Goal: Information Seeking & Learning: Learn about a topic

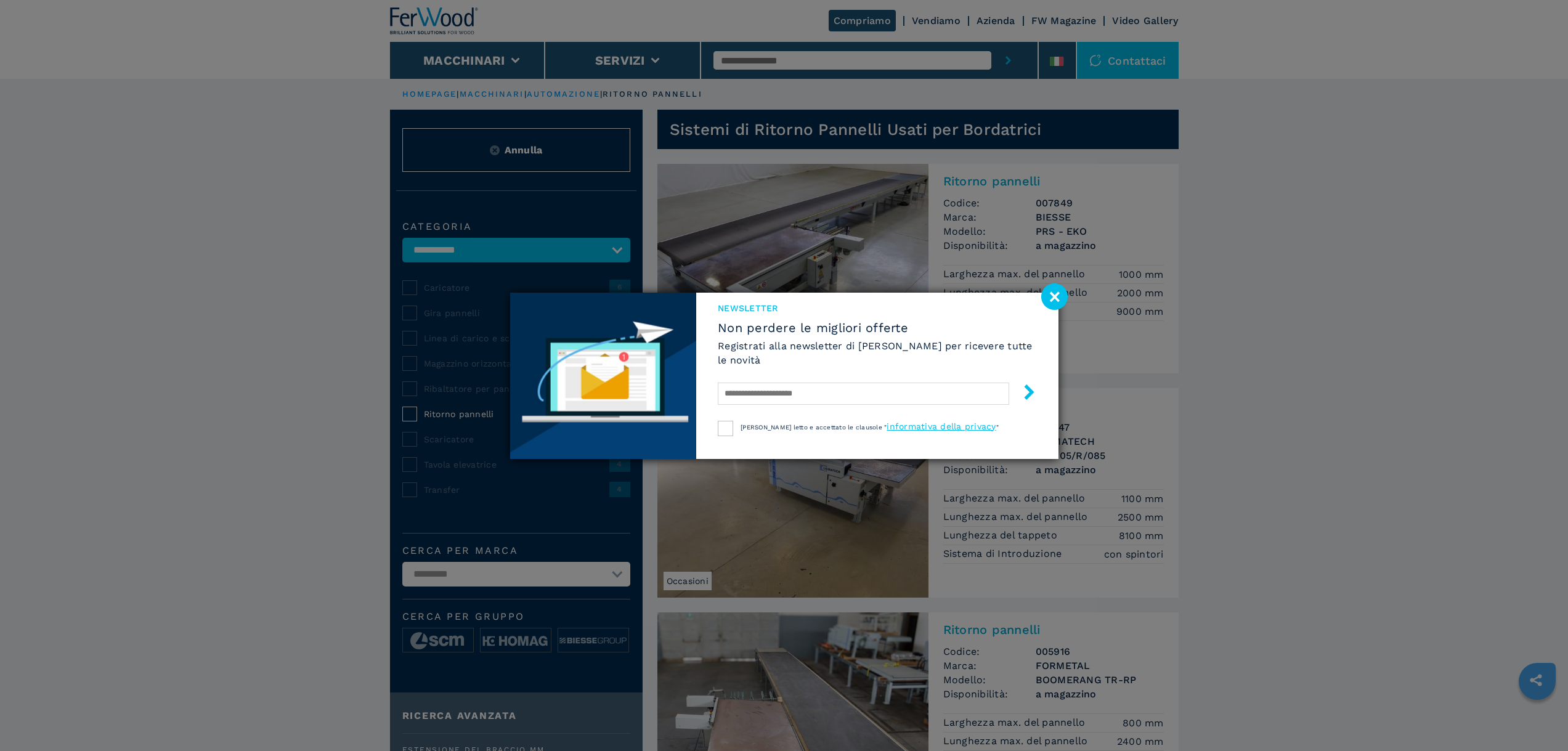
click at [1051, 297] on image at bounding box center [1055, 297] width 27 height 27
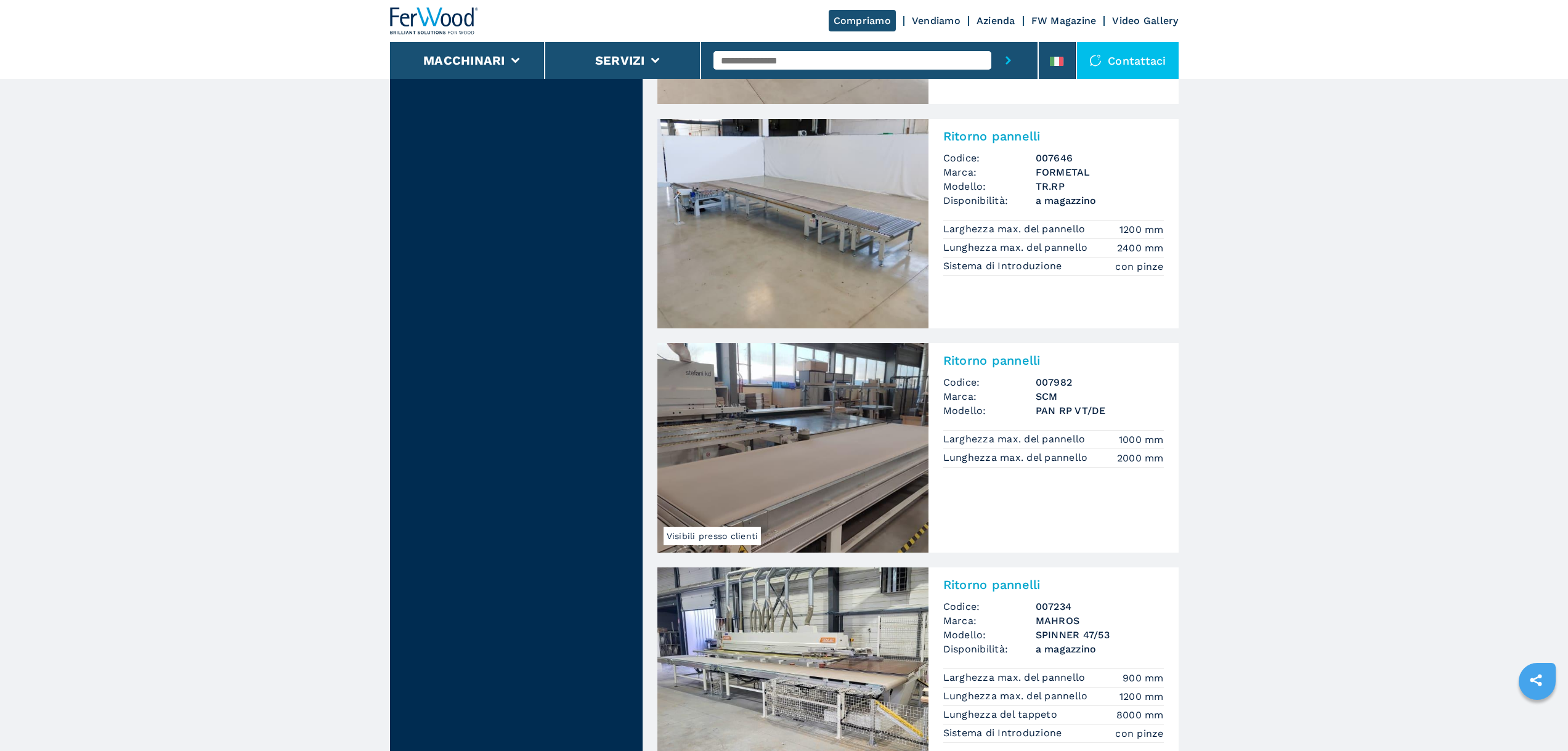
scroll to position [2278, 0]
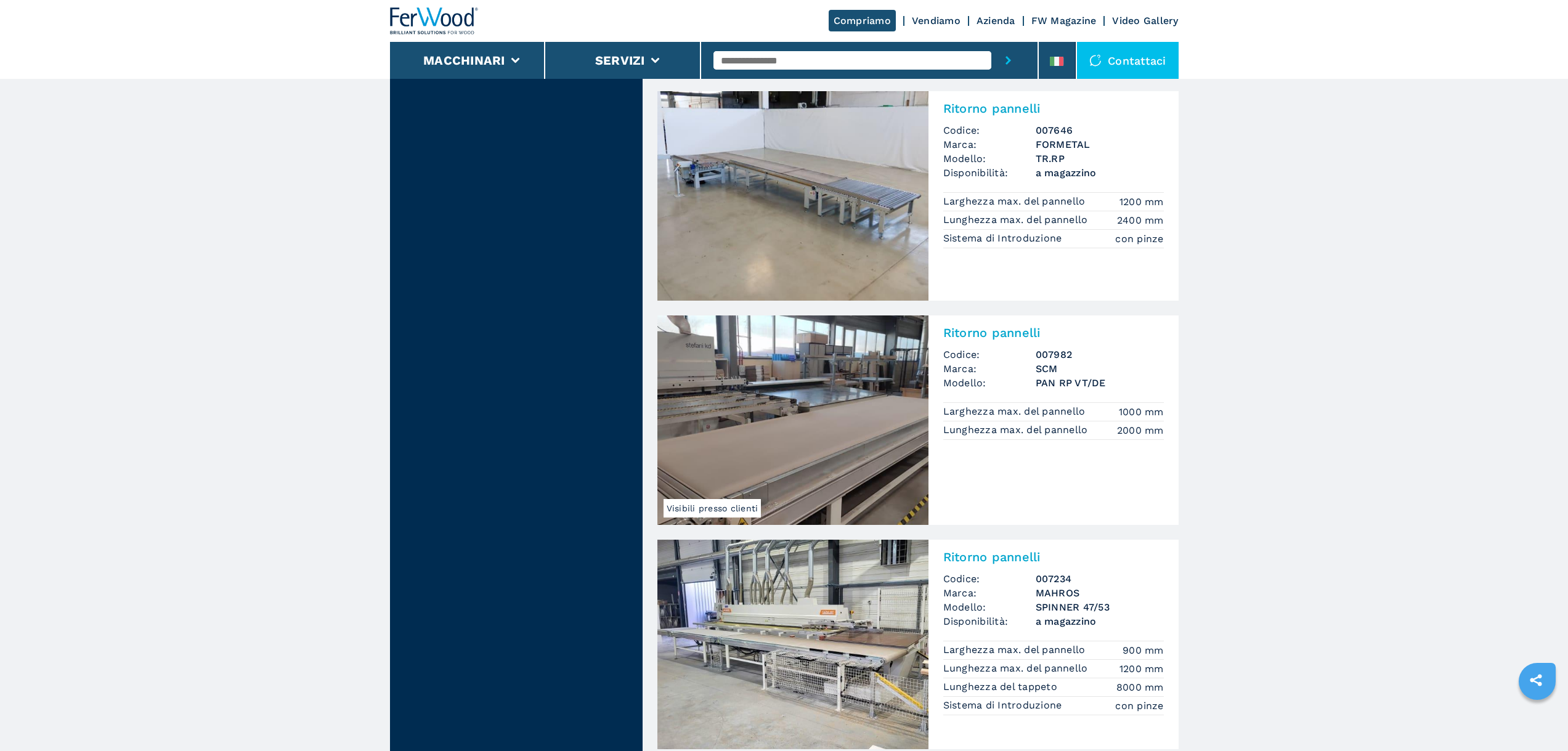
click at [834, 434] on img at bounding box center [792, 419] width 271 height 210
click at [1006, 335] on h2 "Ritorno pannelli" at bounding box center [1053, 332] width 221 height 15
click at [905, 404] on img at bounding box center [792, 419] width 271 height 210
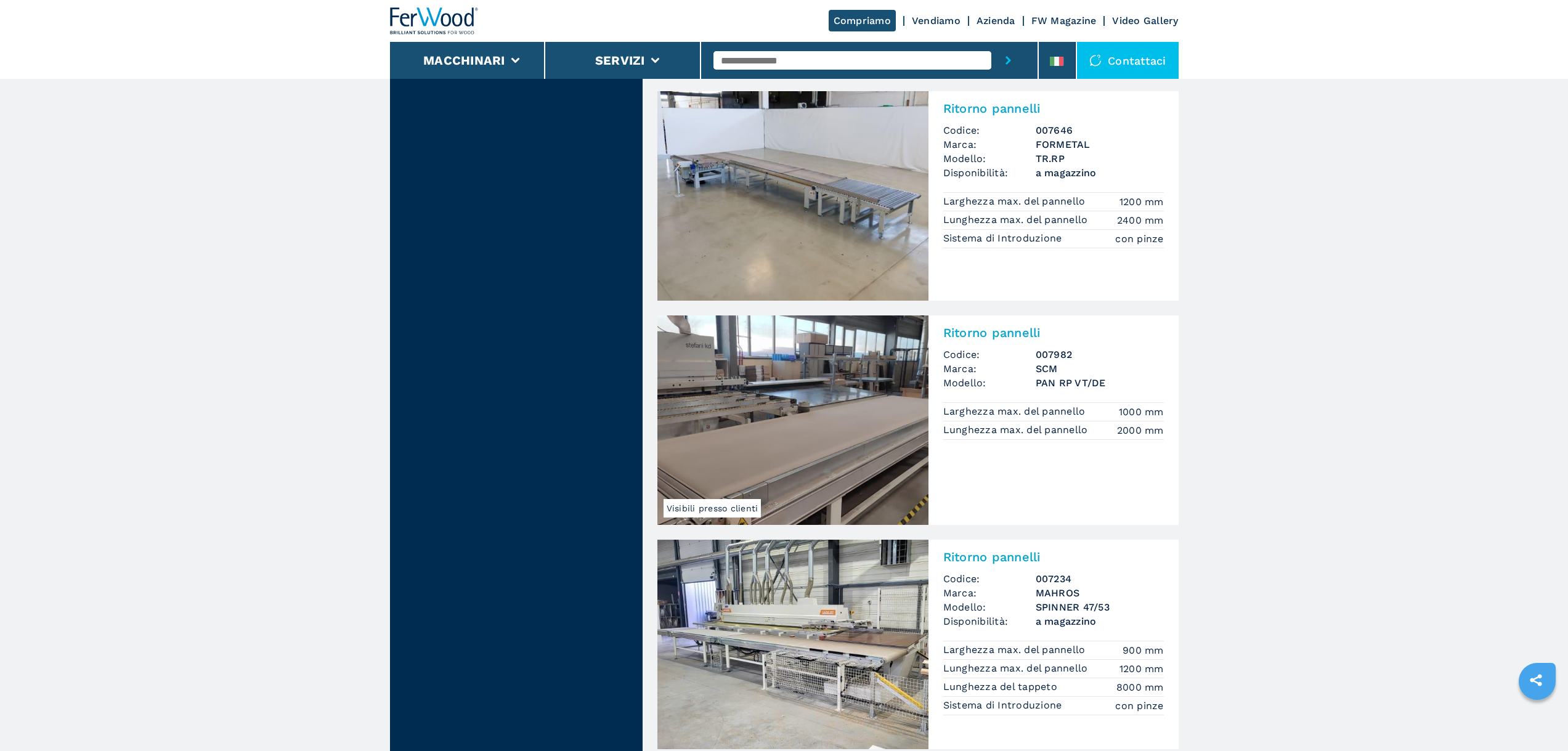
click at [905, 404] on img at bounding box center [792, 419] width 271 height 210
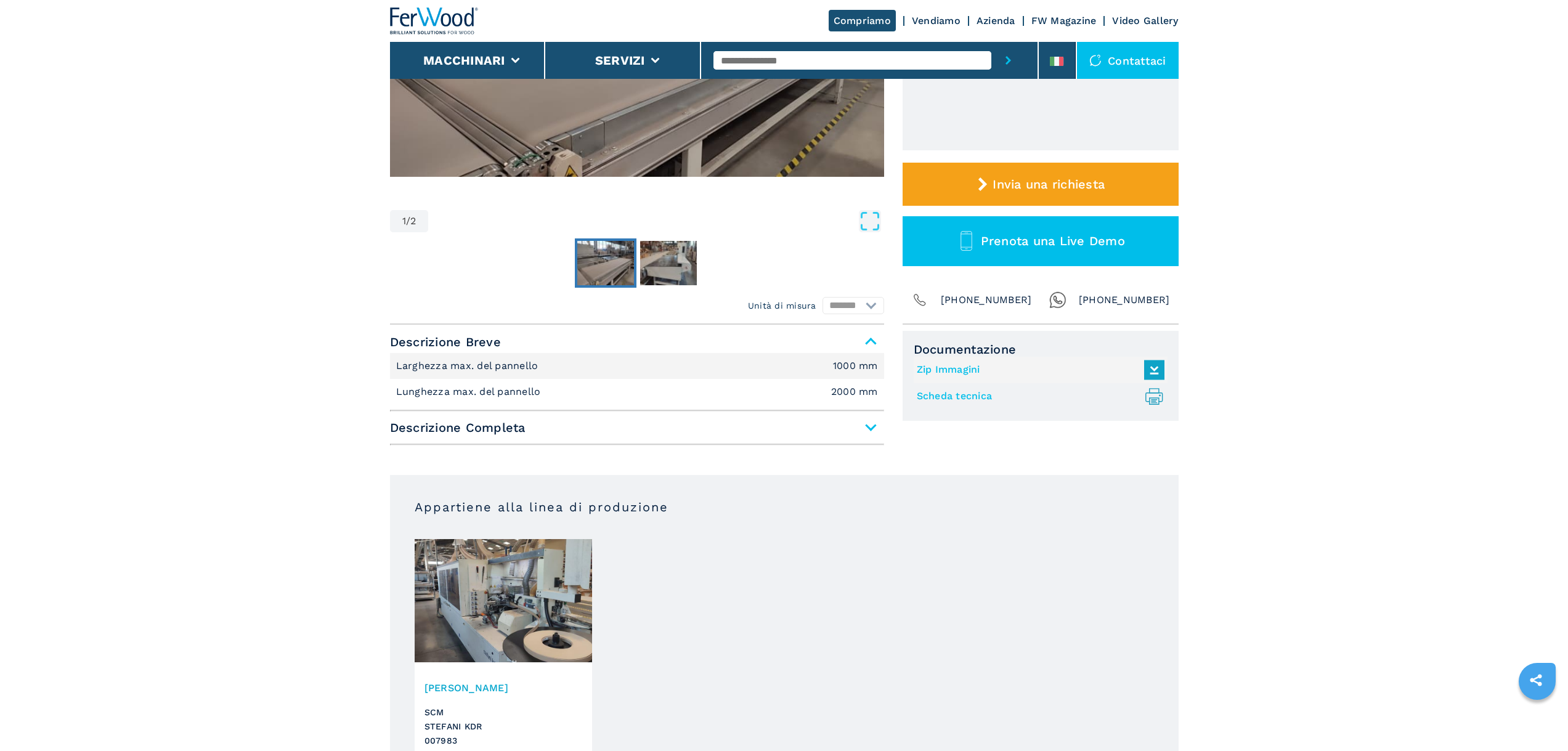
scroll to position [308, 0]
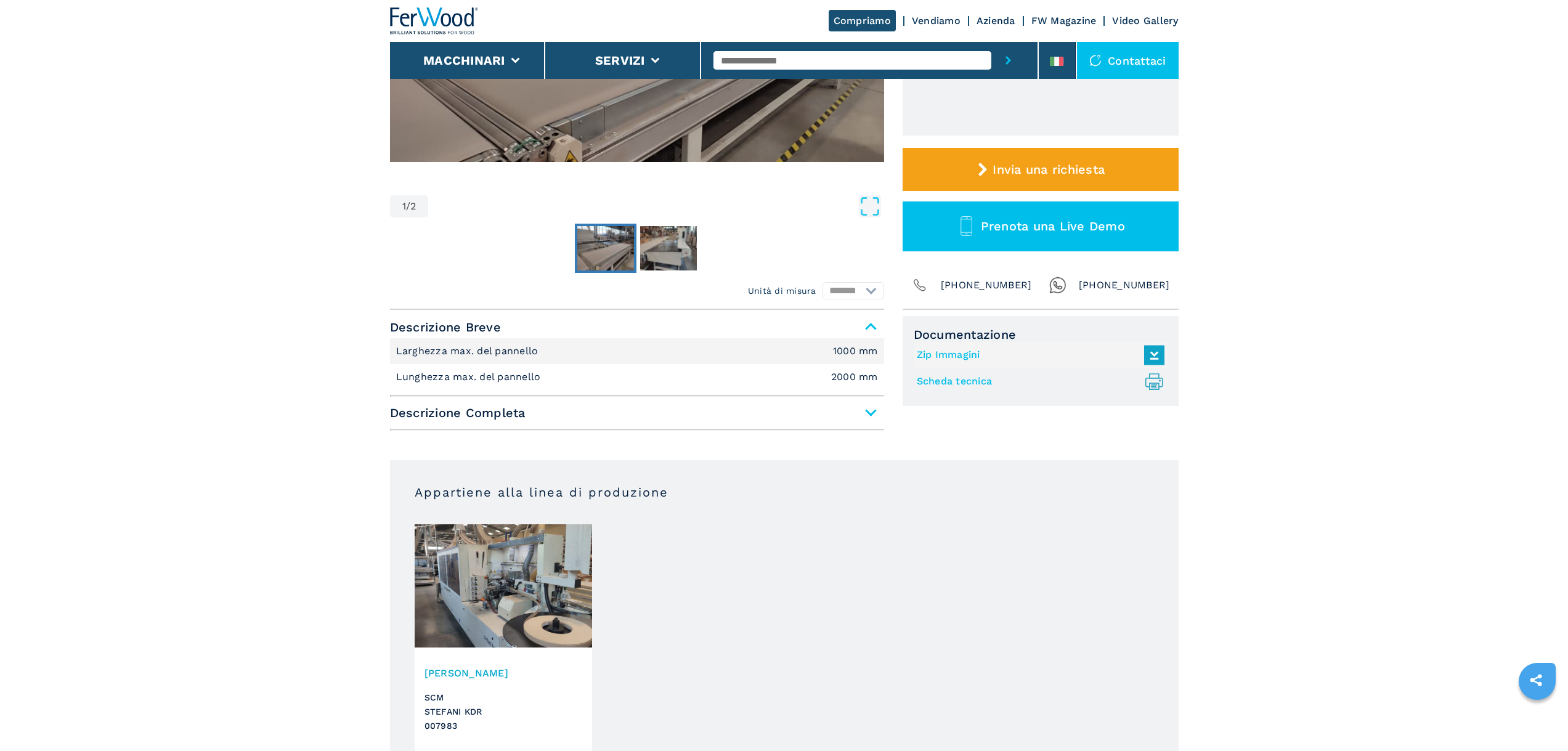
click at [509, 412] on span "Descrizione Completa" at bounding box center [637, 412] width 494 height 22
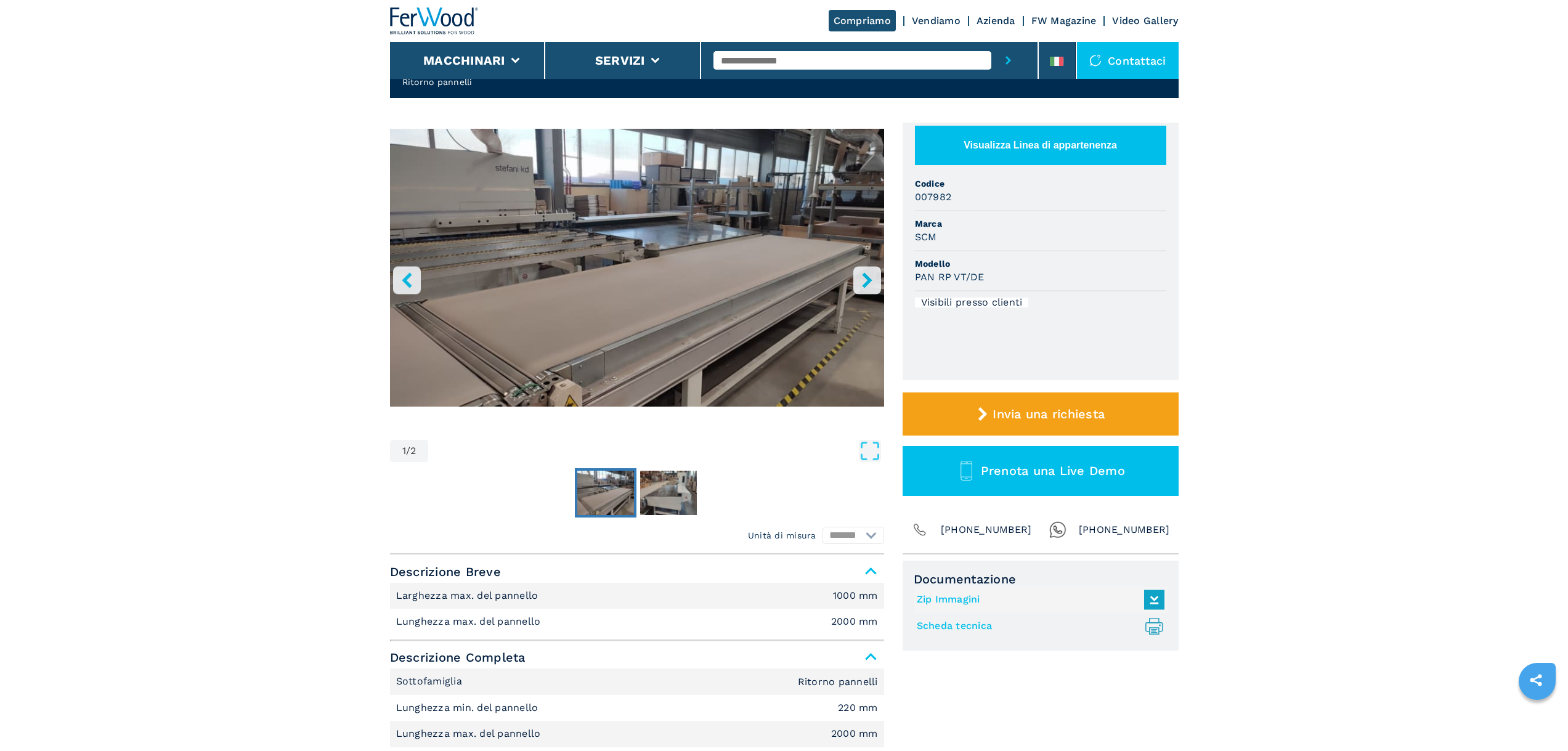
scroll to position [61, 0]
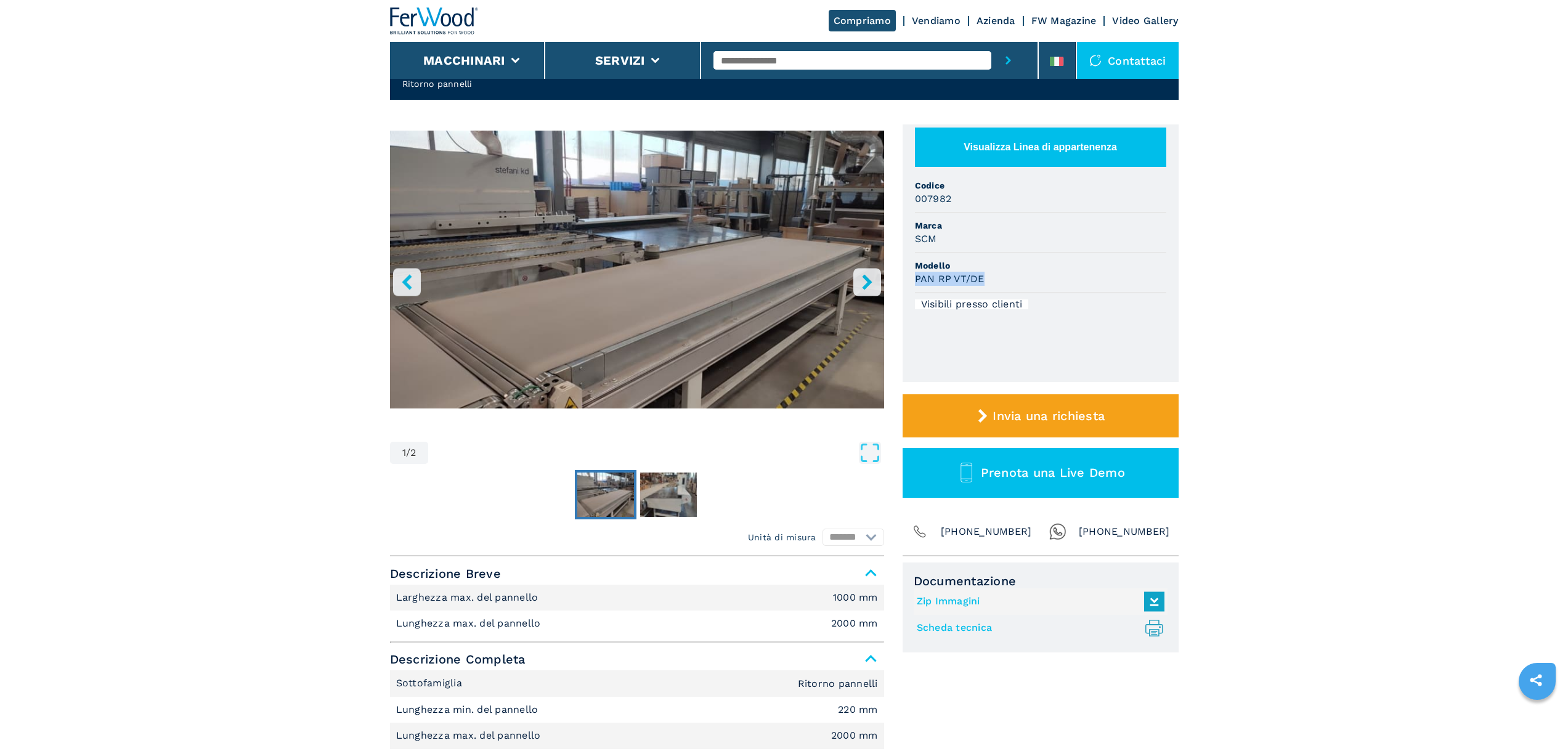
drag, startPoint x: 982, startPoint y: 277, endPoint x: 916, endPoint y: 286, distance: 66.6
click at [916, 286] on li "Modello PAN RP VT/DE" at bounding box center [1041, 273] width 252 height 40
copy h3 "PAN RP VT/DE"
click at [780, 244] on img "Go to Slide 1" at bounding box center [637, 269] width 494 height 278
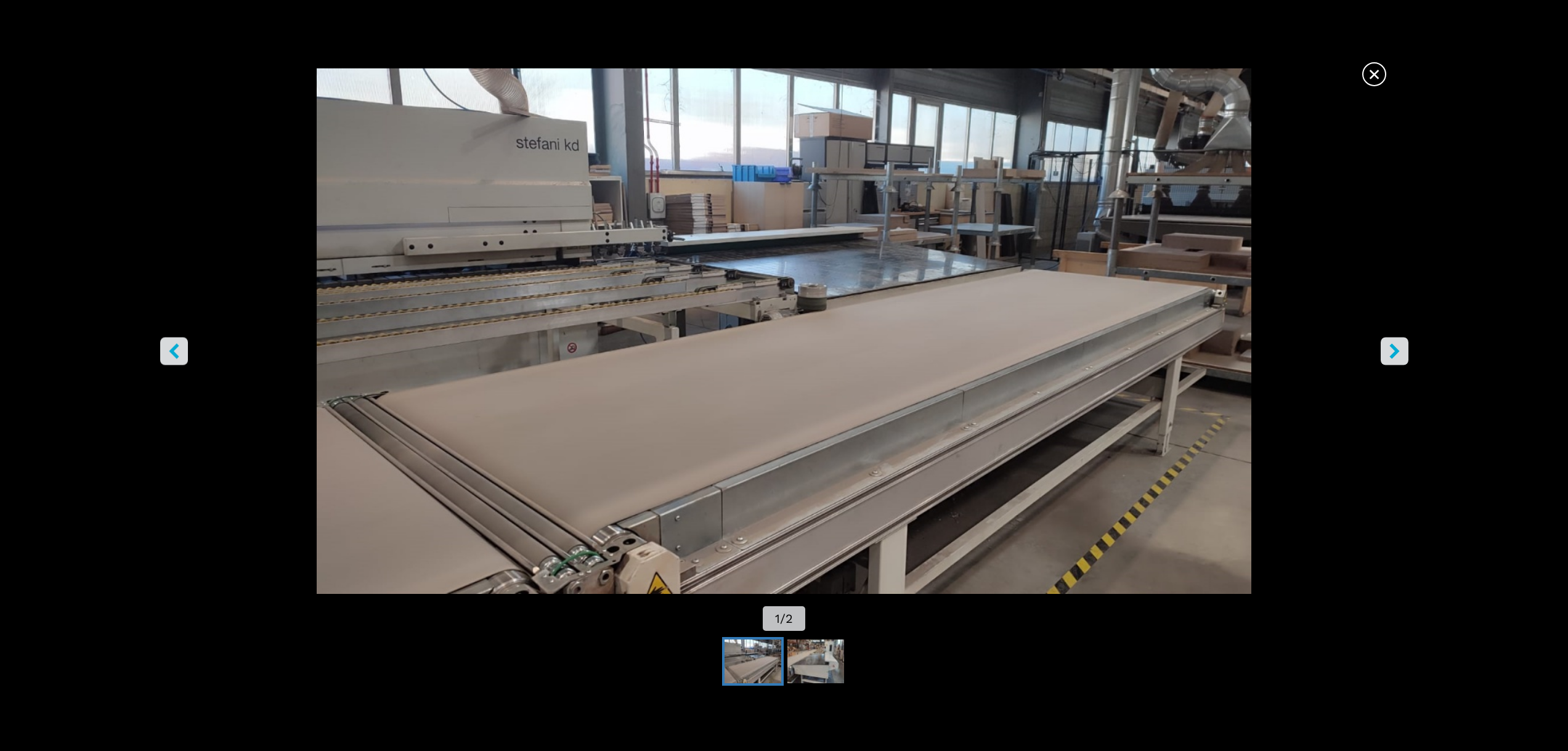
click at [1394, 358] on icon "right-button" at bounding box center [1395, 351] width 16 height 16
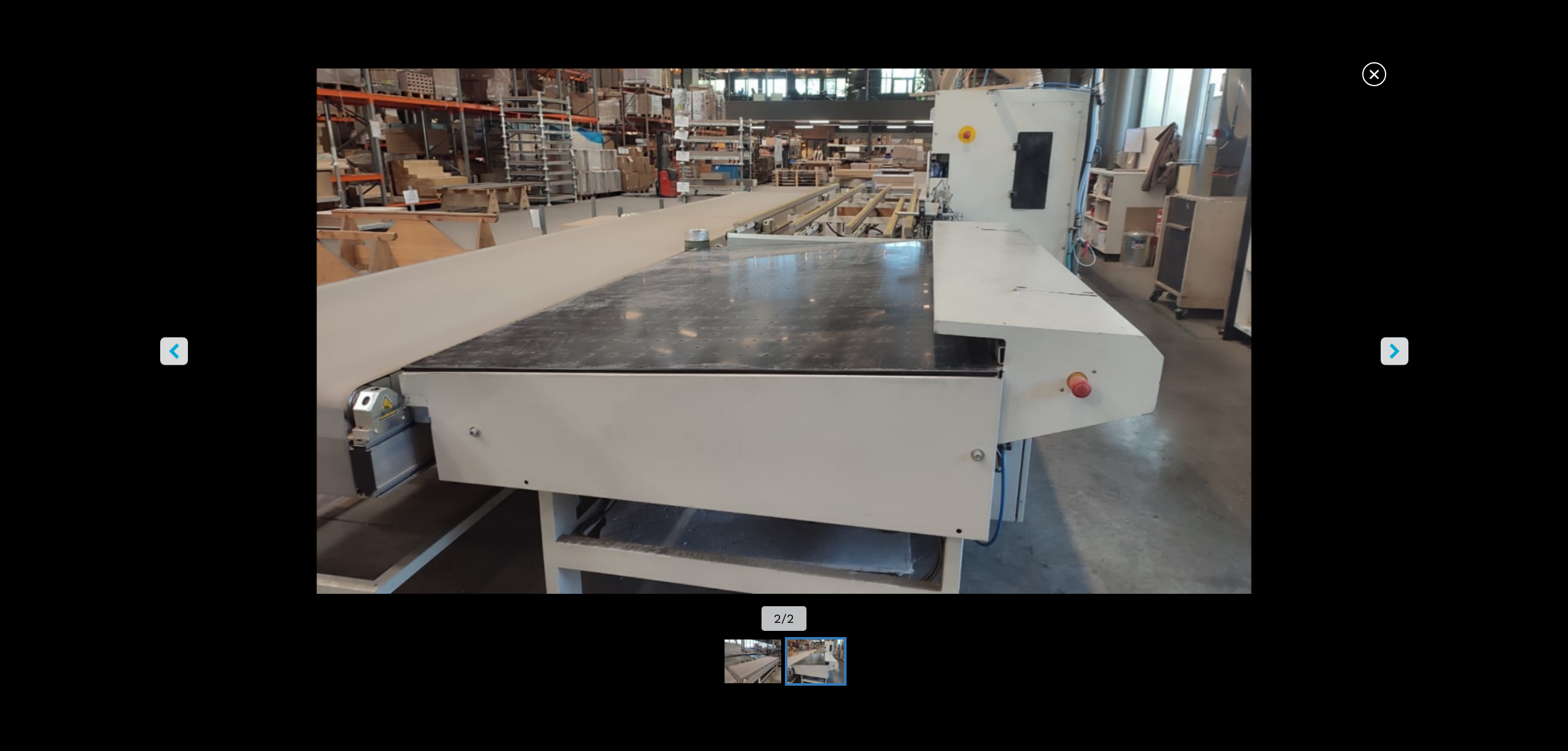
click at [1394, 358] on icon "right-button" at bounding box center [1395, 351] width 16 height 16
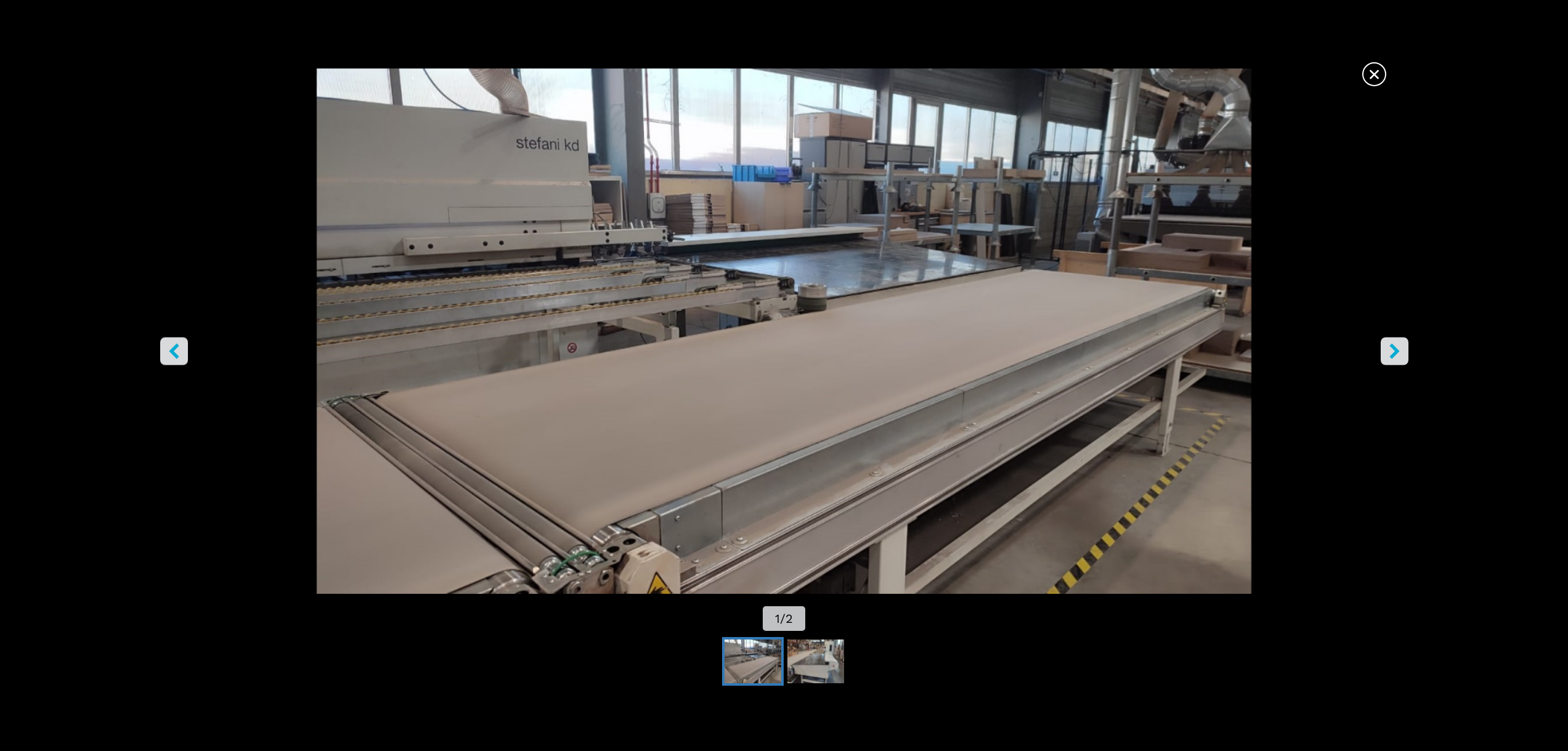
click at [1394, 358] on icon "right-button" at bounding box center [1395, 351] width 16 height 16
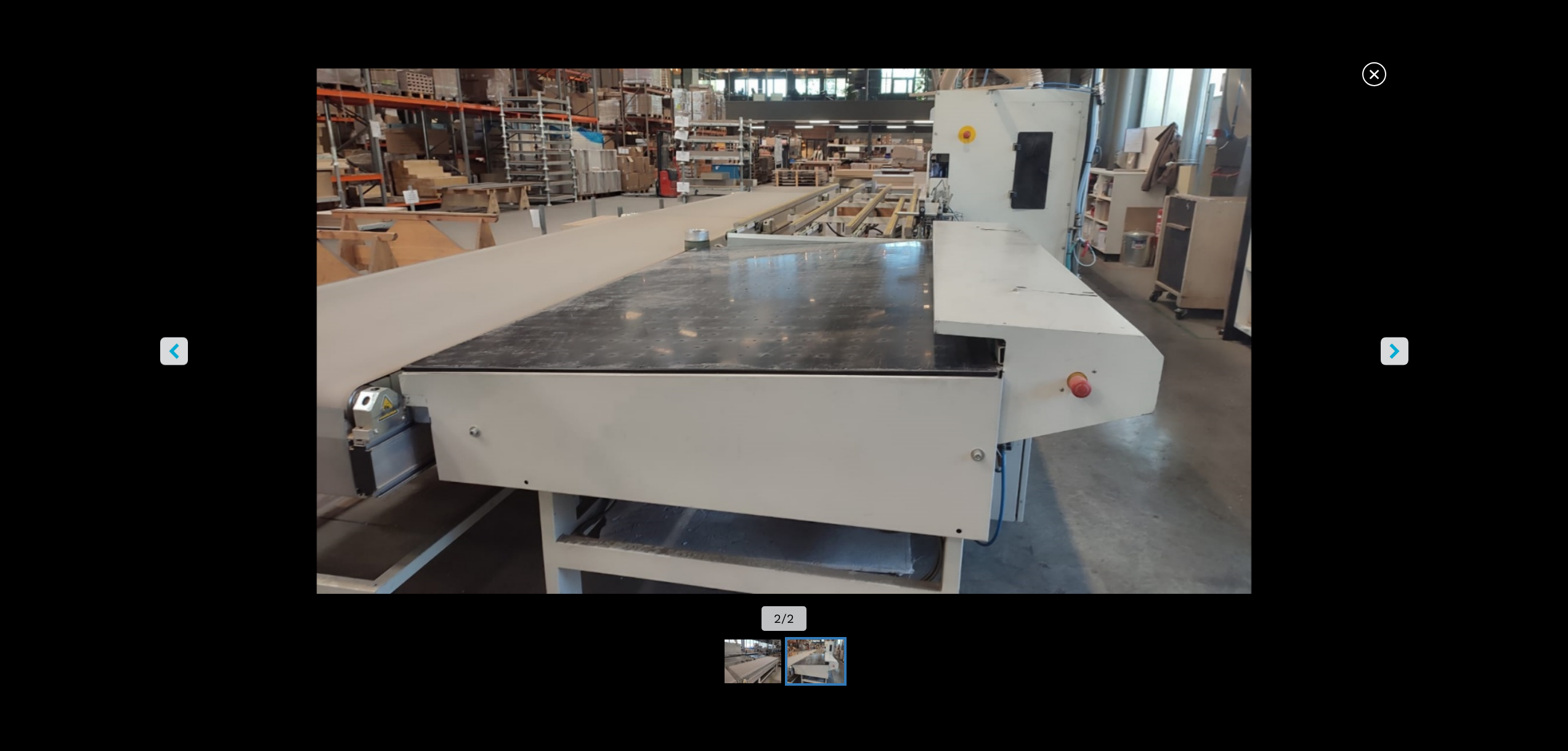
click at [1394, 358] on icon "right-button" at bounding box center [1395, 351] width 16 height 16
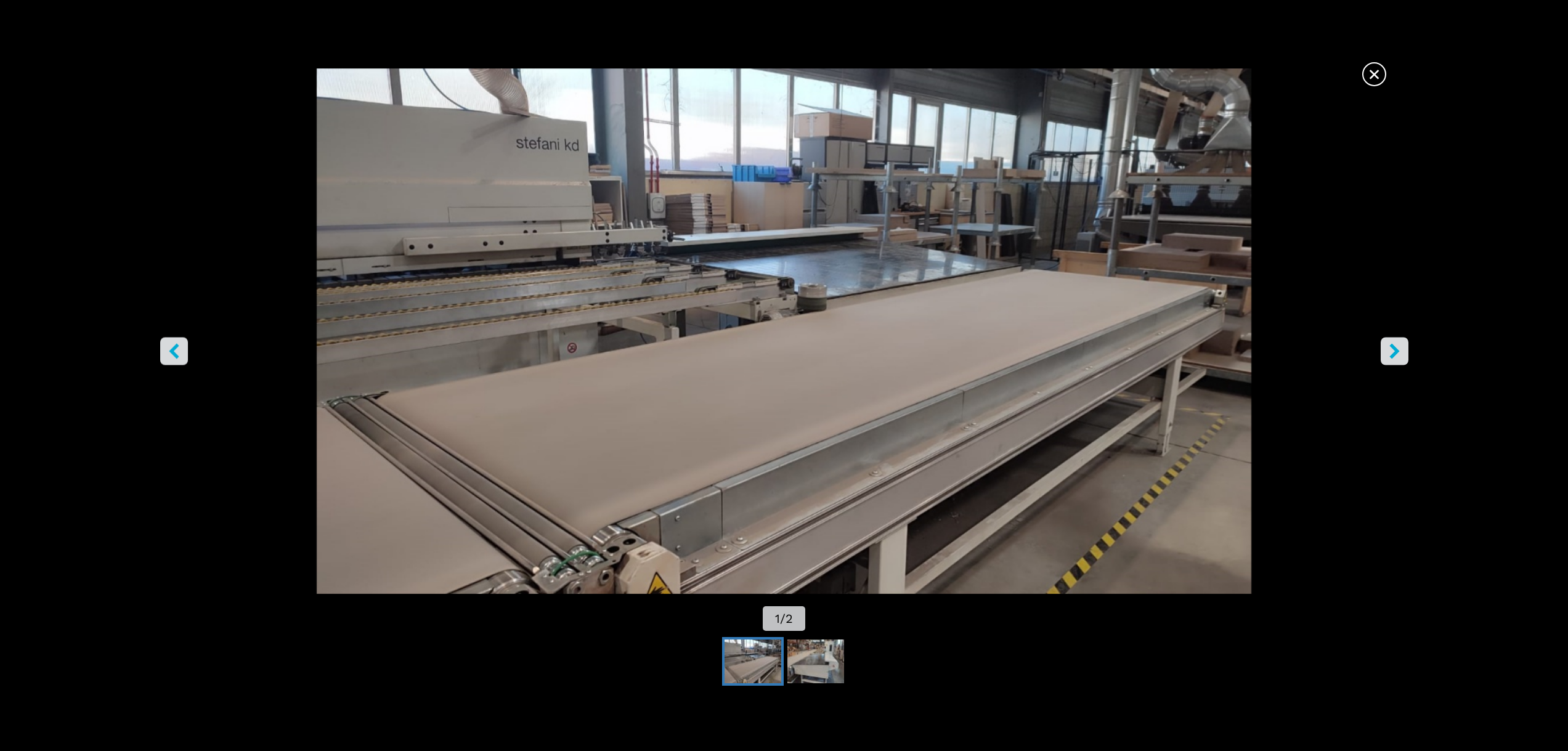
click at [1394, 358] on icon "right-button" at bounding box center [1395, 351] width 16 height 16
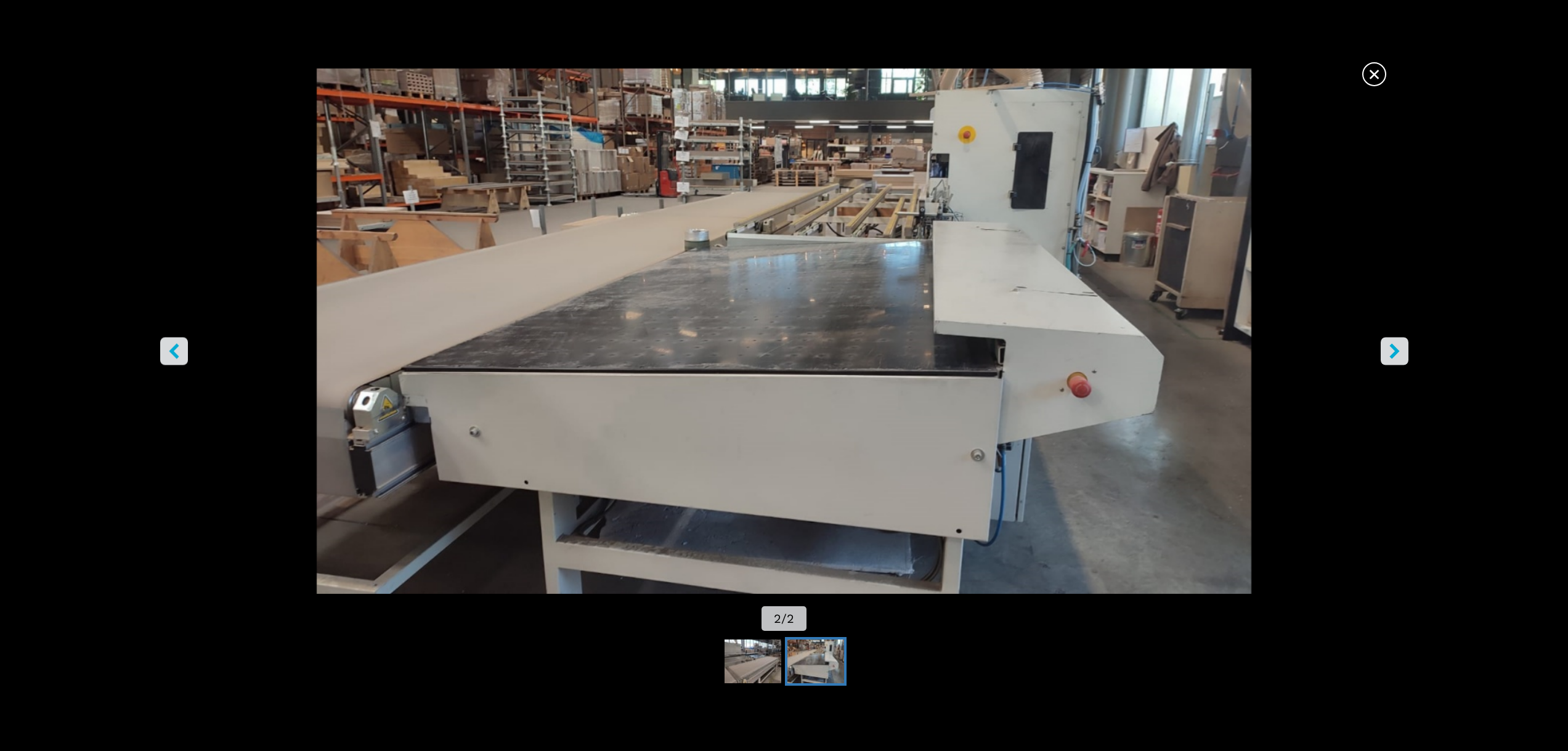
click at [1394, 358] on icon "right-button" at bounding box center [1395, 351] width 16 height 16
